Goal: Information Seeking & Learning: Learn about a topic

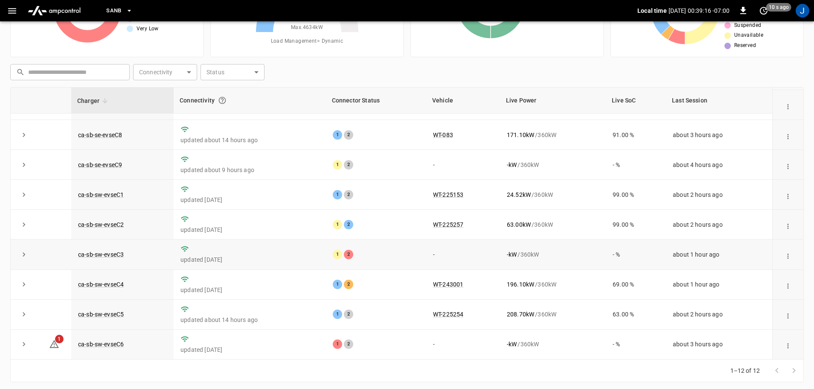
scroll to position [87, 0]
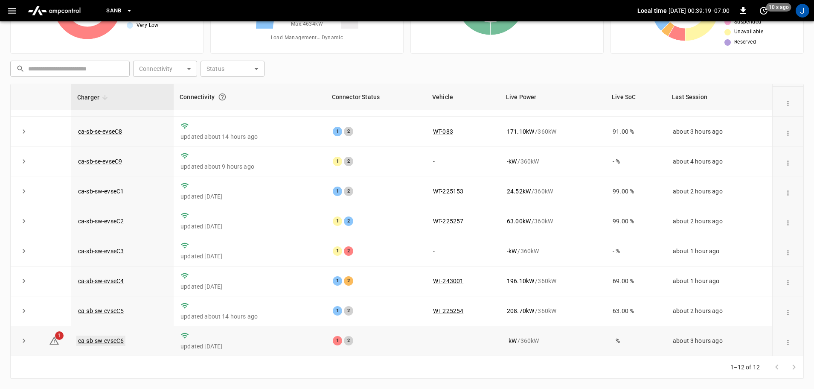
click at [96, 340] on link "ca-sb-sw-evseC6" at bounding box center [100, 340] width 49 height 10
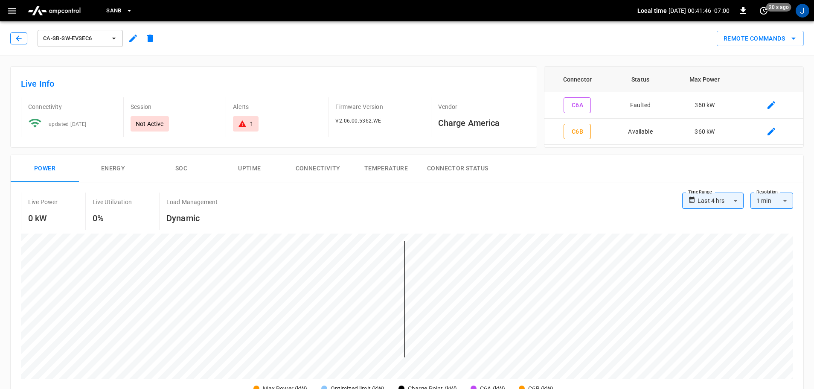
click at [20, 37] on icon "button" at bounding box center [19, 38] width 9 height 9
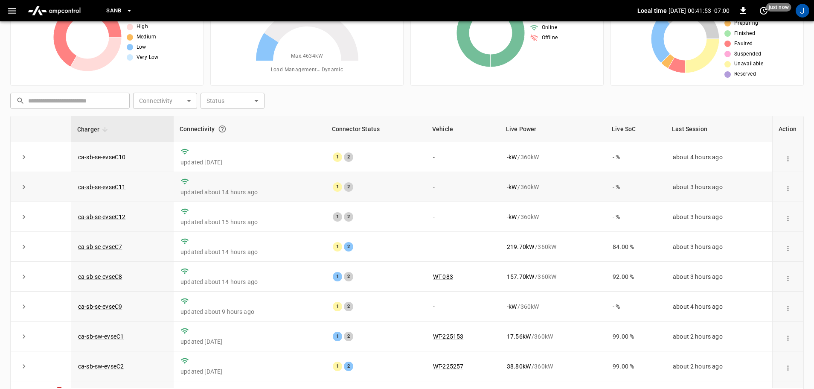
scroll to position [1, 0]
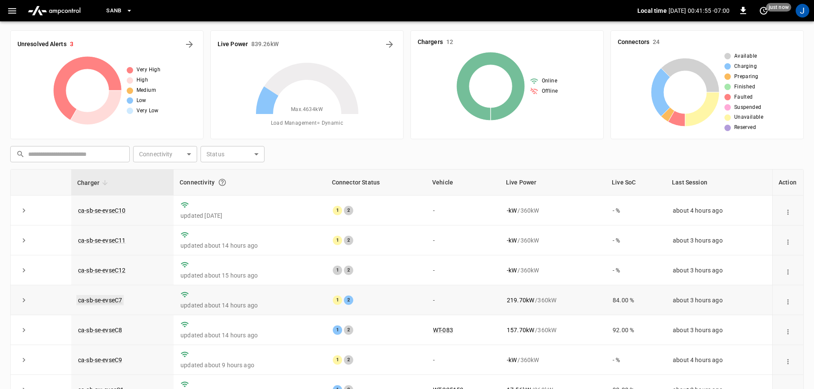
click at [102, 298] on link "ca-sb-se-evseC7" at bounding box center [99, 300] width 47 height 10
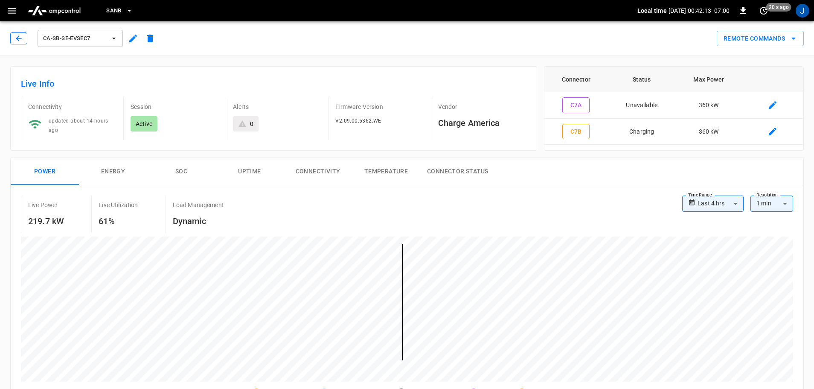
click at [15, 37] on icon "button" at bounding box center [19, 38] width 9 height 9
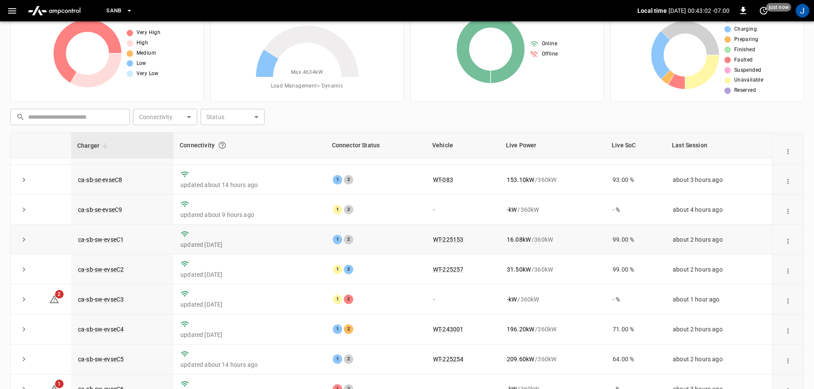
scroll to position [87, 0]
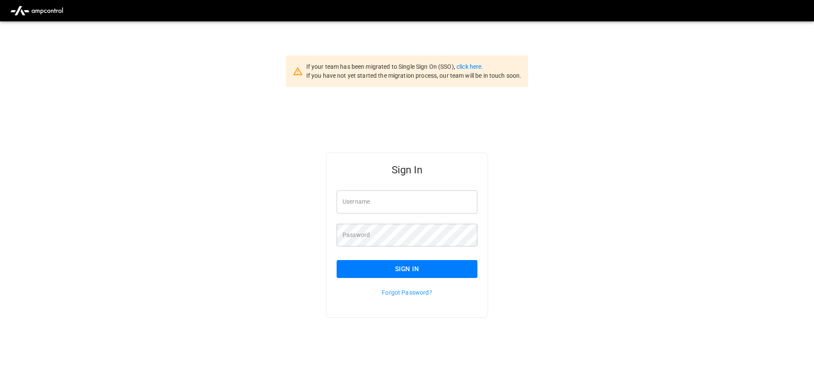
type input "**********"
click at [411, 198] on input "**********" at bounding box center [407, 201] width 141 height 23
click at [392, 273] on button "Sign In" at bounding box center [407, 269] width 141 height 18
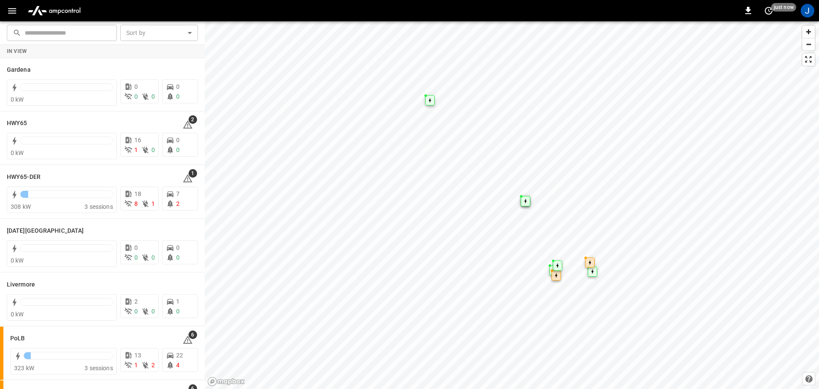
click at [13, 12] on icon "button" at bounding box center [12, 11] width 11 height 11
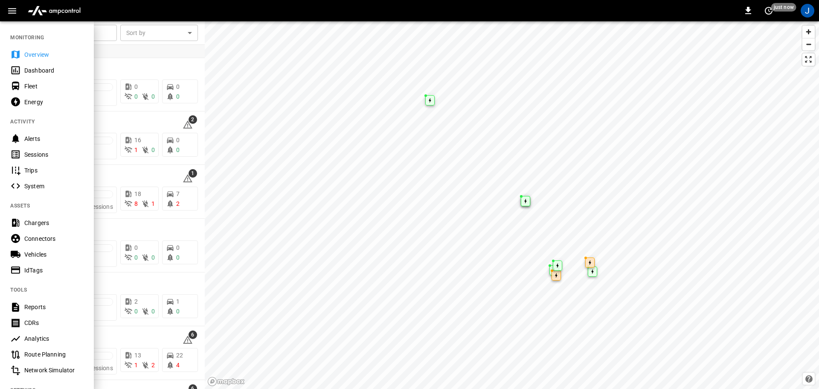
click at [35, 73] on div "Dashboard" at bounding box center [53, 70] width 59 height 9
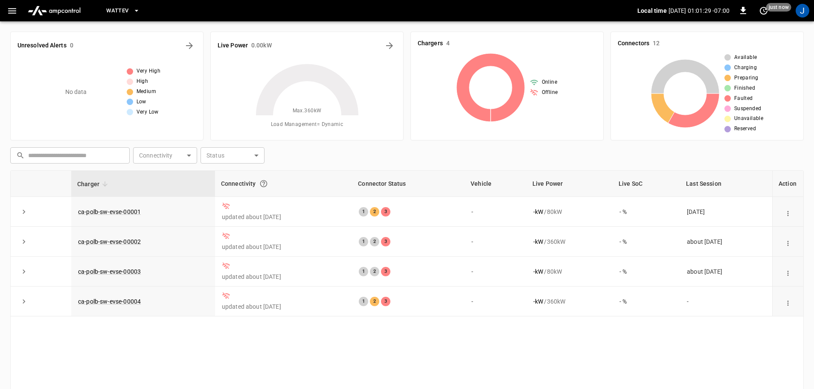
click at [136, 11] on icon "button" at bounding box center [136, 10] width 9 height 9
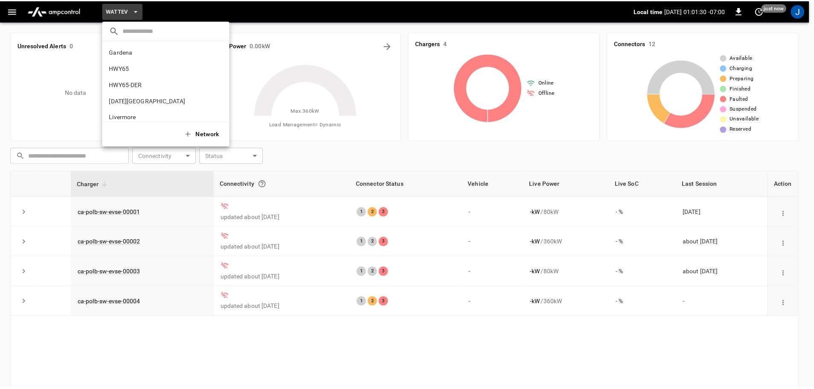
scroll to position [72, 0]
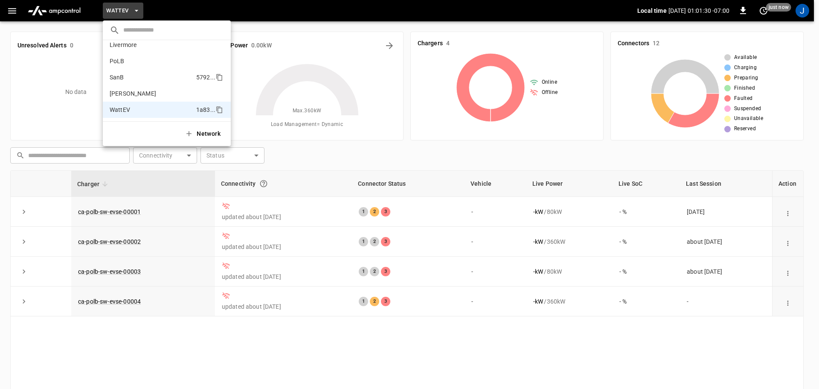
click at [123, 75] on p "SanB" at bounding box center [117, 77] width 15 height 9
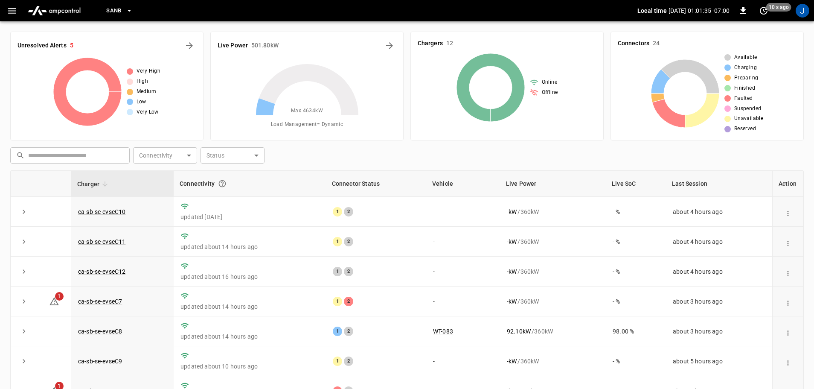
scroll to position [118, 0]
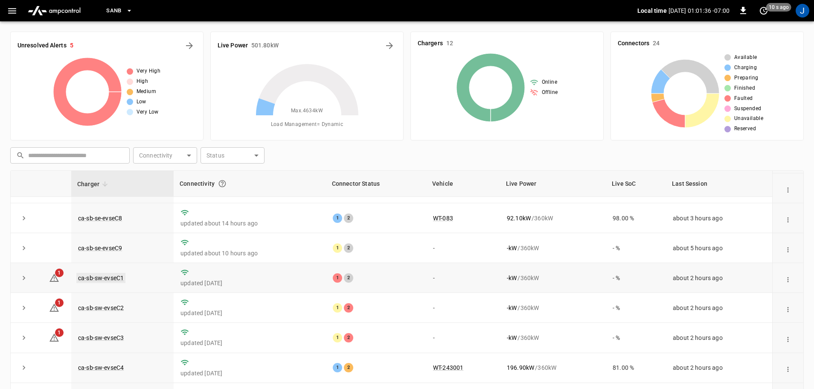
click at [94, 274] on link "ca-sb-sw-evseC1" at bounding box center [100, 278] width 49 height 10
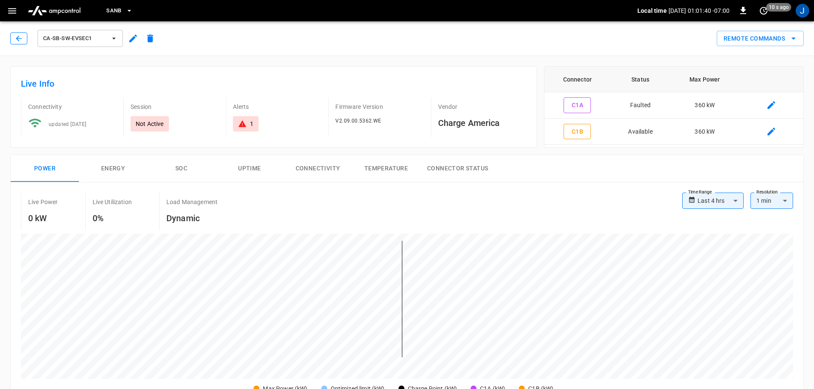
click at [16, 41] on icon "button" at bounding box center [19, 38] width 9 height 9
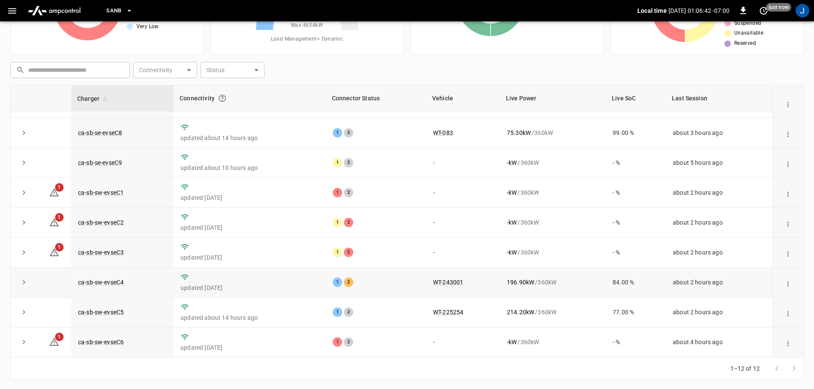
scroll to position [87, 0]
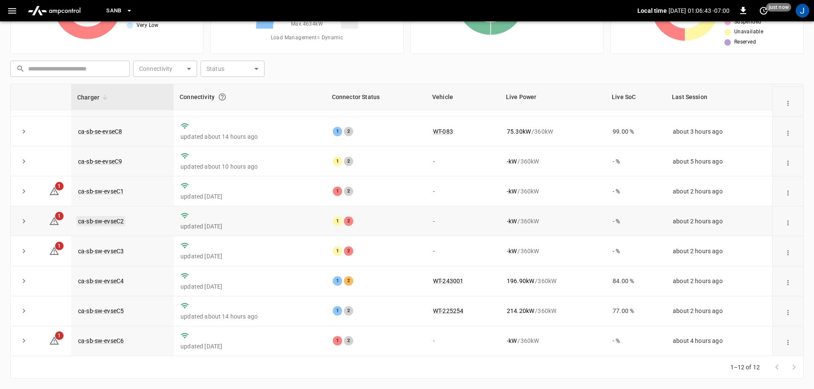
click at [105, 218] on link "ca-sb-sw-evseC2" at bounding box center [100, 221] width 49 height 10
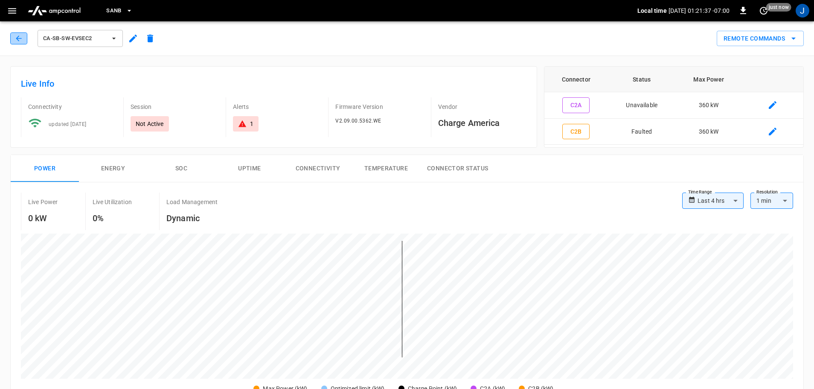
click at [20, 34] on icon "button" at bounding box center [19, 38] width 9 height 9
